Goal: Find specific page/section: Find specific page/section

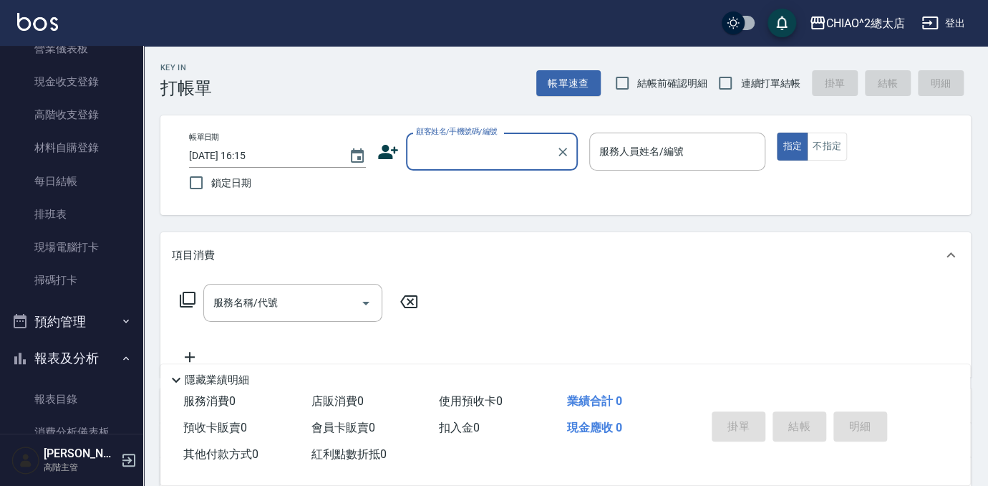
scroll to position [456, 0]
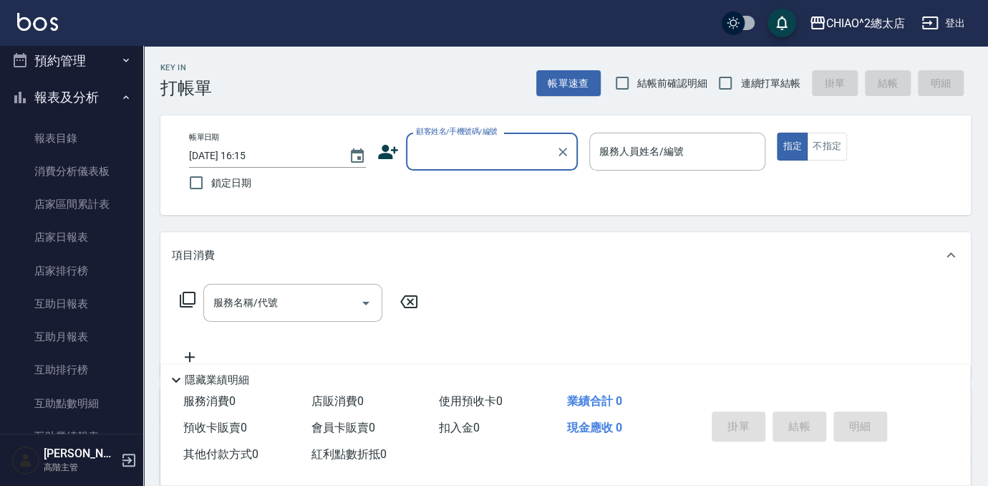
click at [82, 94] on button "報表及分析" at bounding box center [72, 97] width 132 height 37
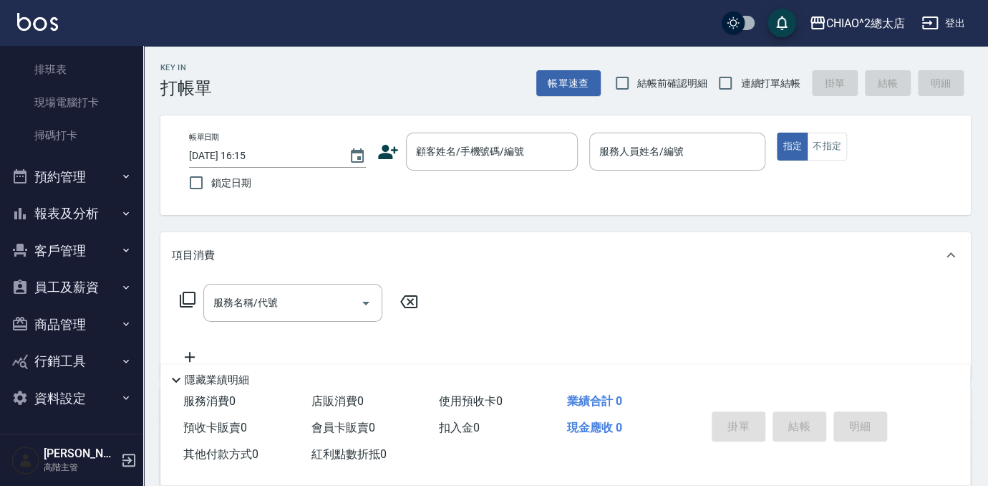
scroll to position [339, 0]
click at [87, 215] on button "報表及分析" at bounding box center [72, 214] width 132 height 37
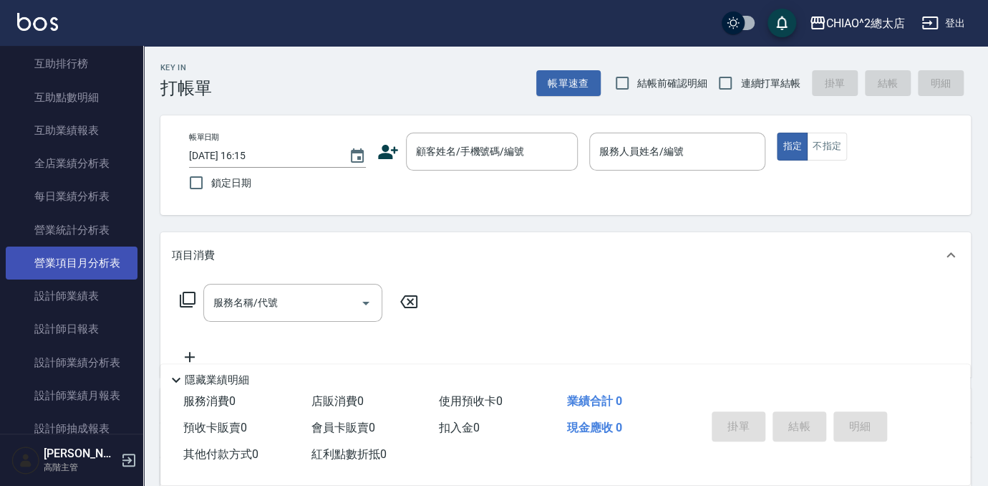
scroll to position [781, 0]
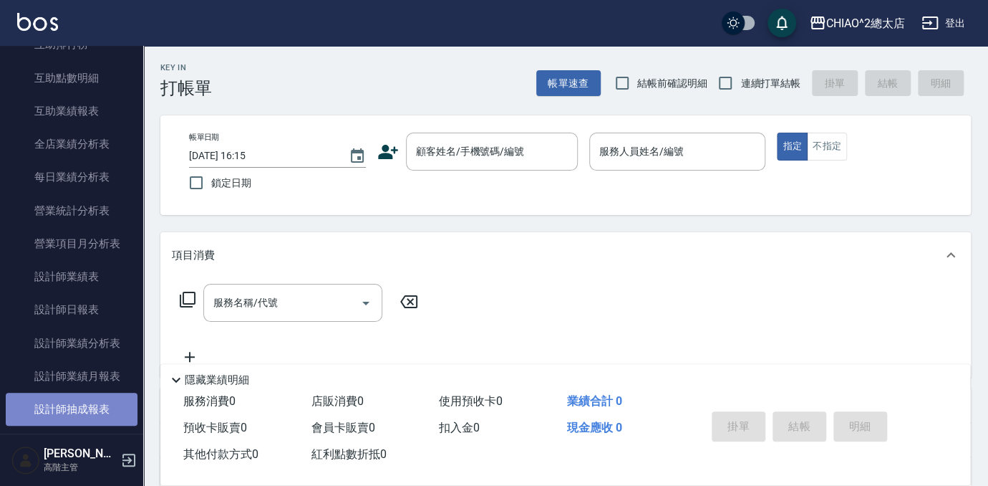
click at [88, 413] on link "設計師抽成報表" at bounding box center [72, 409] width 132 height 33
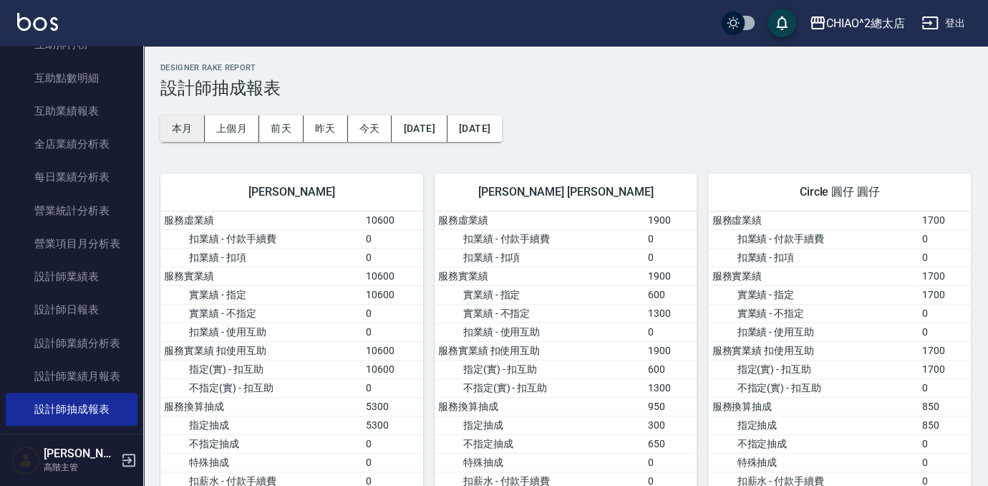
click at [181, 127] on button "本月" at bounding box center [182, 128] width 44 height 27
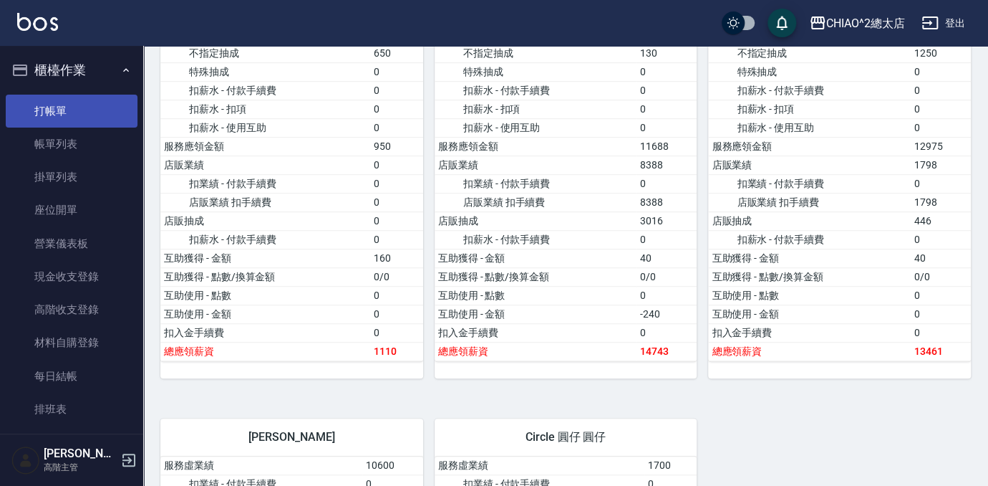
click at [82, 115] on link "打帳單" at bounding box center [72, 111] width 132 height 33
